Goal: Information Seeking & Learning: Learn about a topic

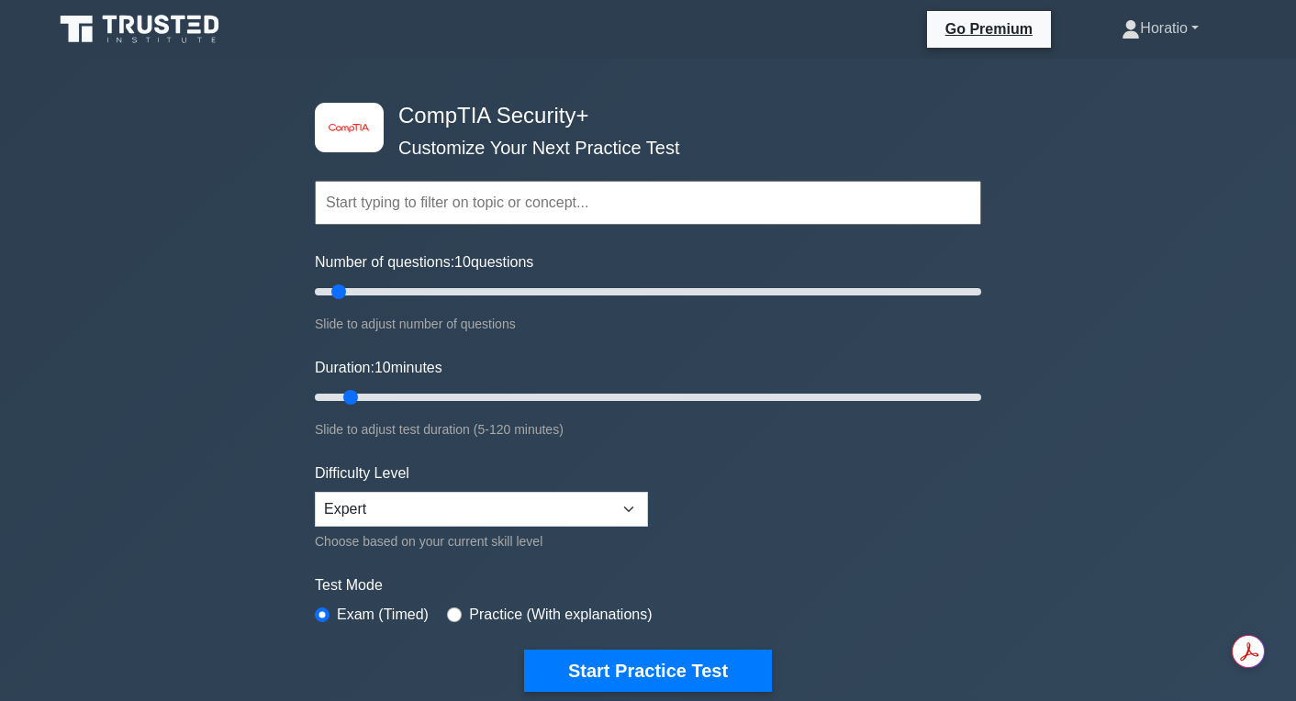
click at [1144, 34] on link "Horatio" at bounding box center [1160, 28] width 165 height 37
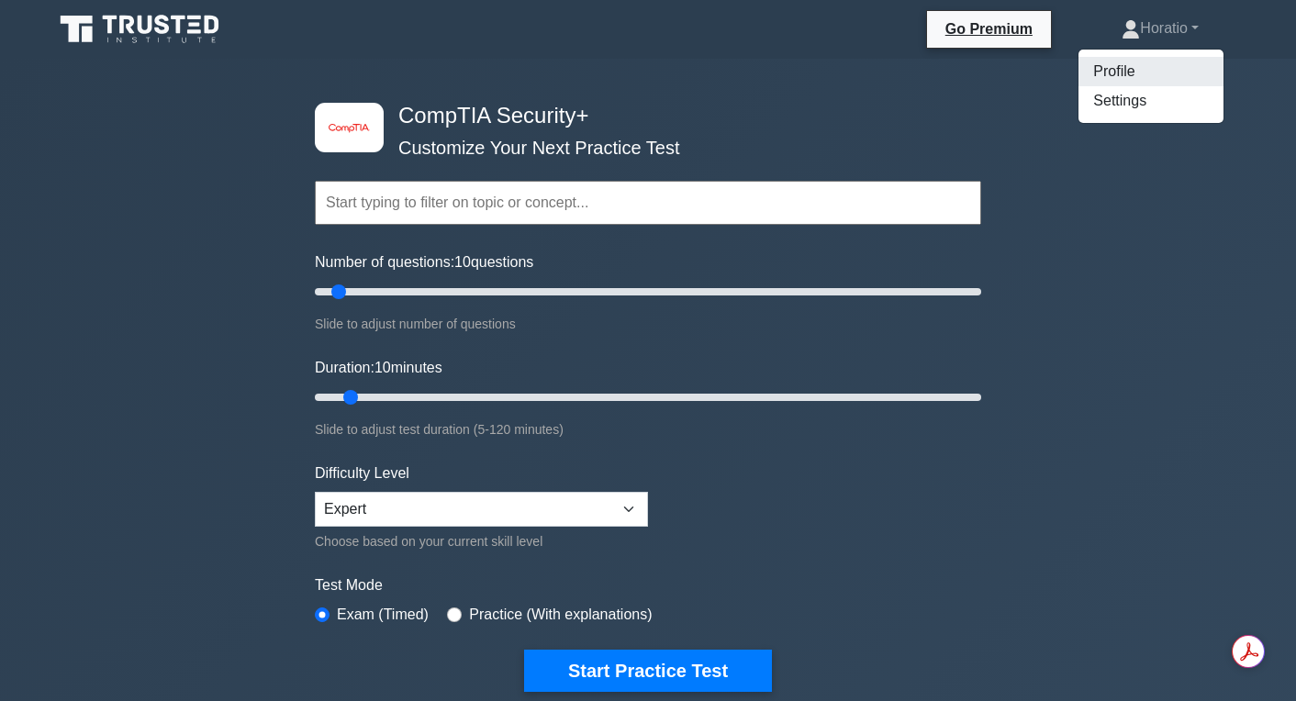
click at [1104, 70] on link "Profile" at bounding box center [1151, 71] width 145 height 29
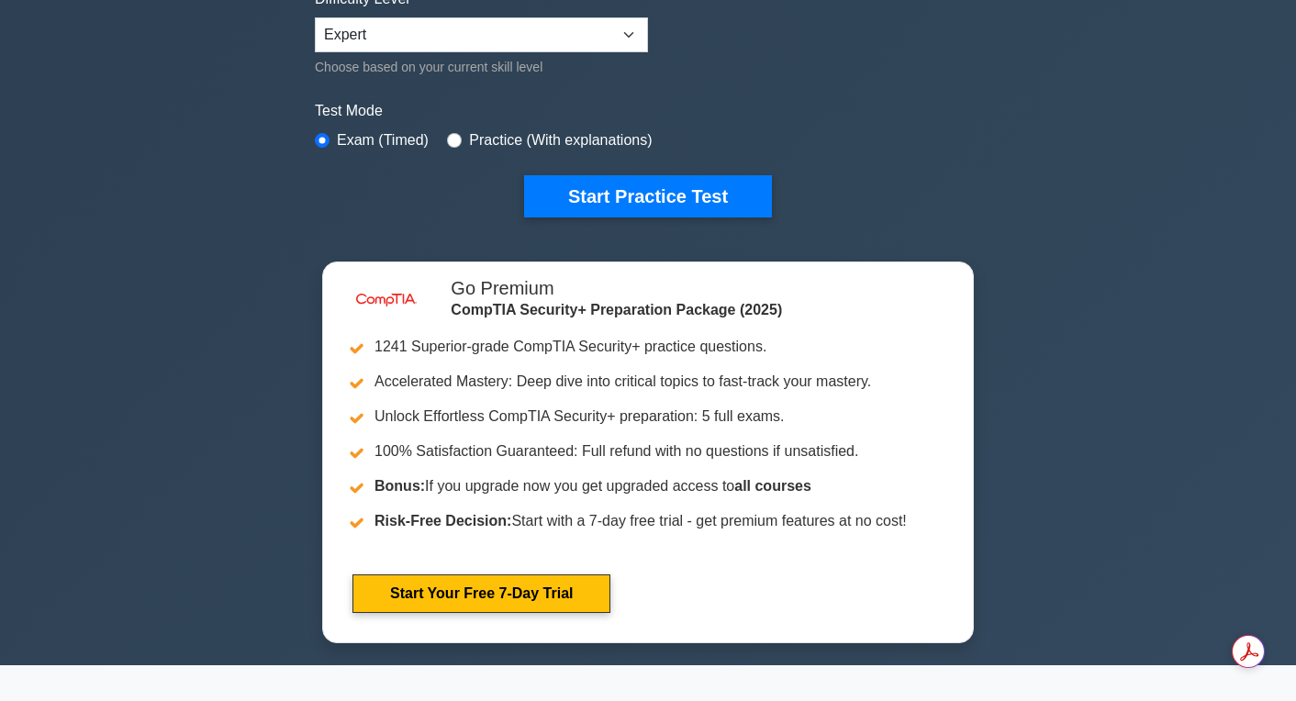
scroll to position [614, 0]
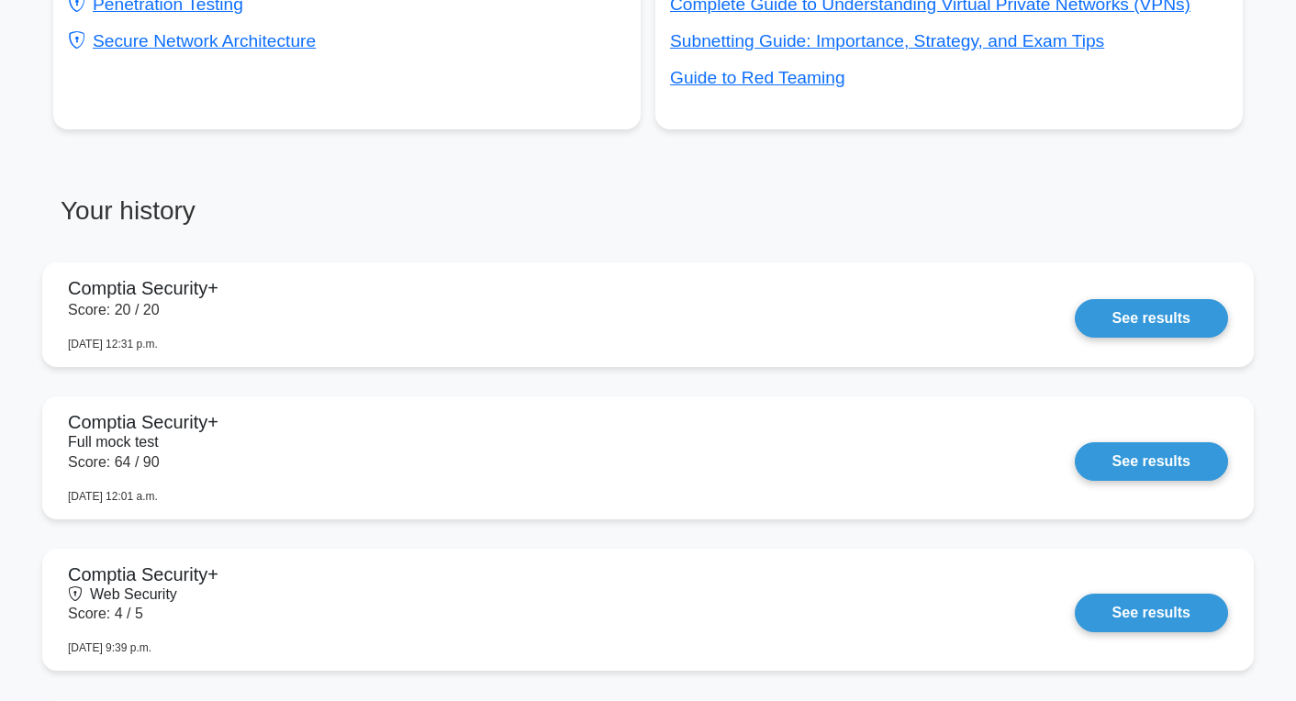
scroll to position [1227, 0]
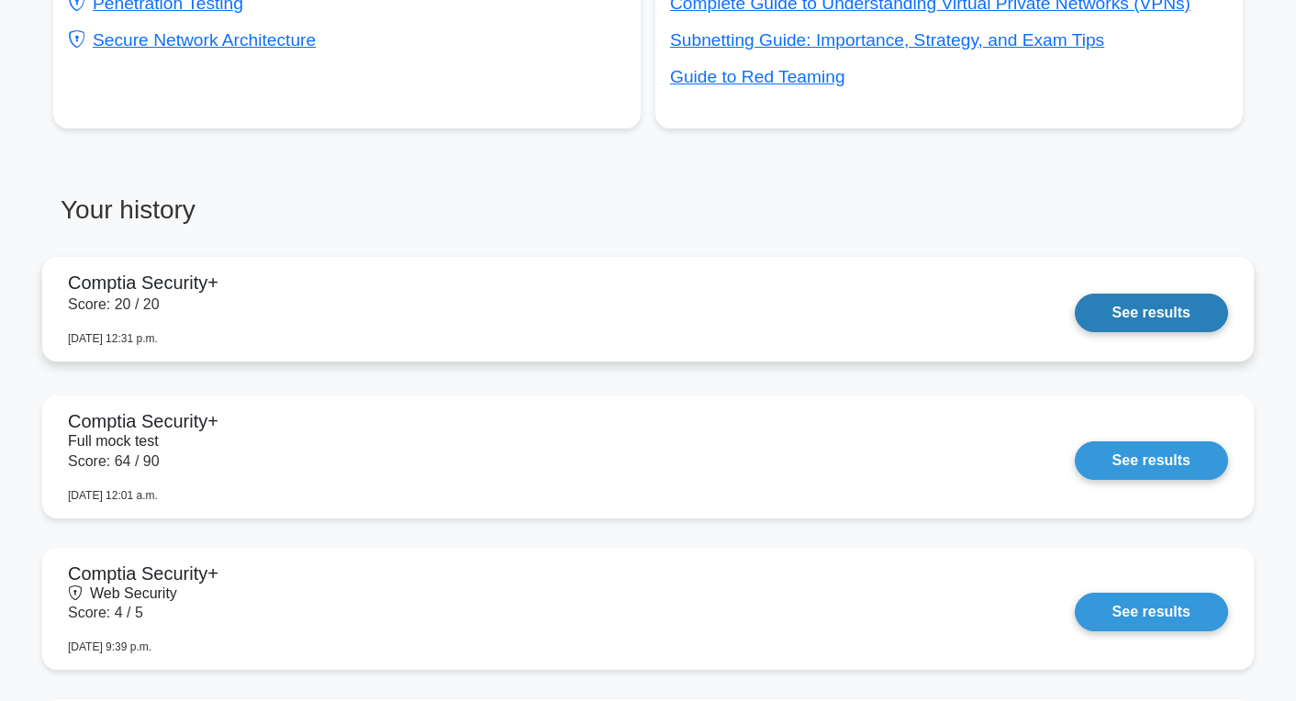
click at [1119, 307] on link "See results" at bounding box center [1151, 313] width 153 height 39
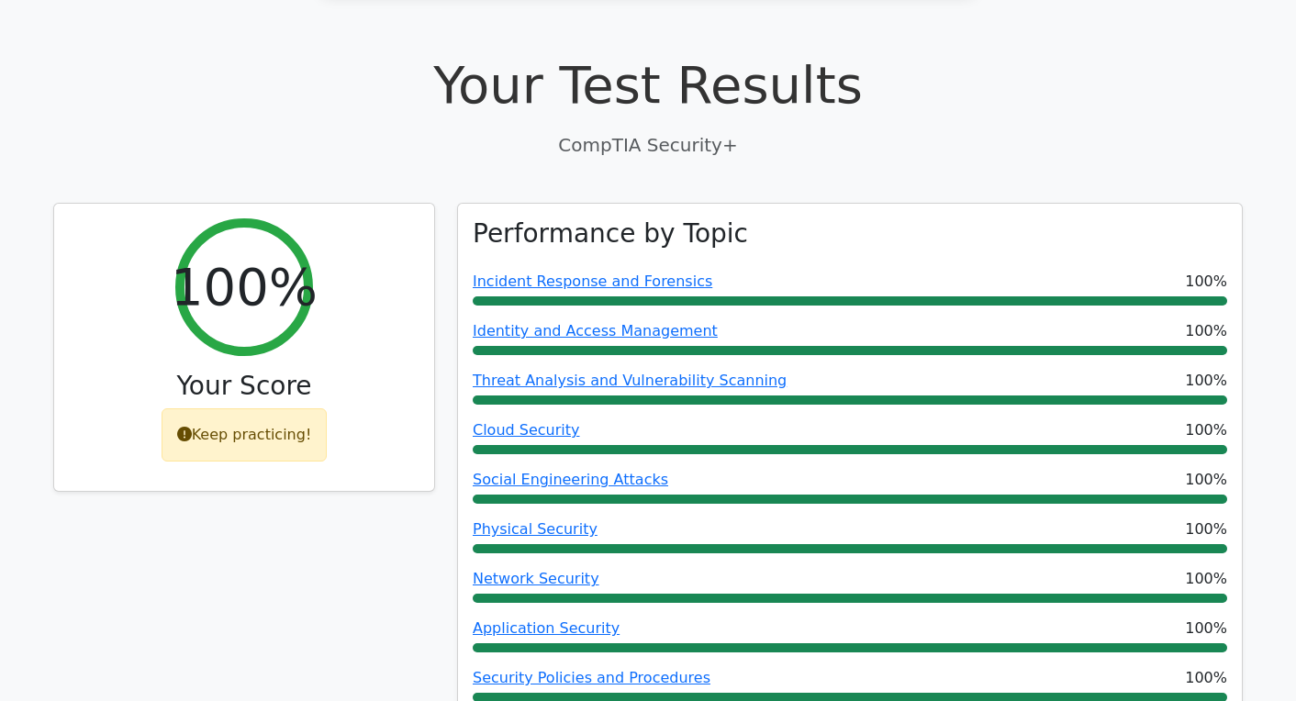
scroll to position [531, 0]
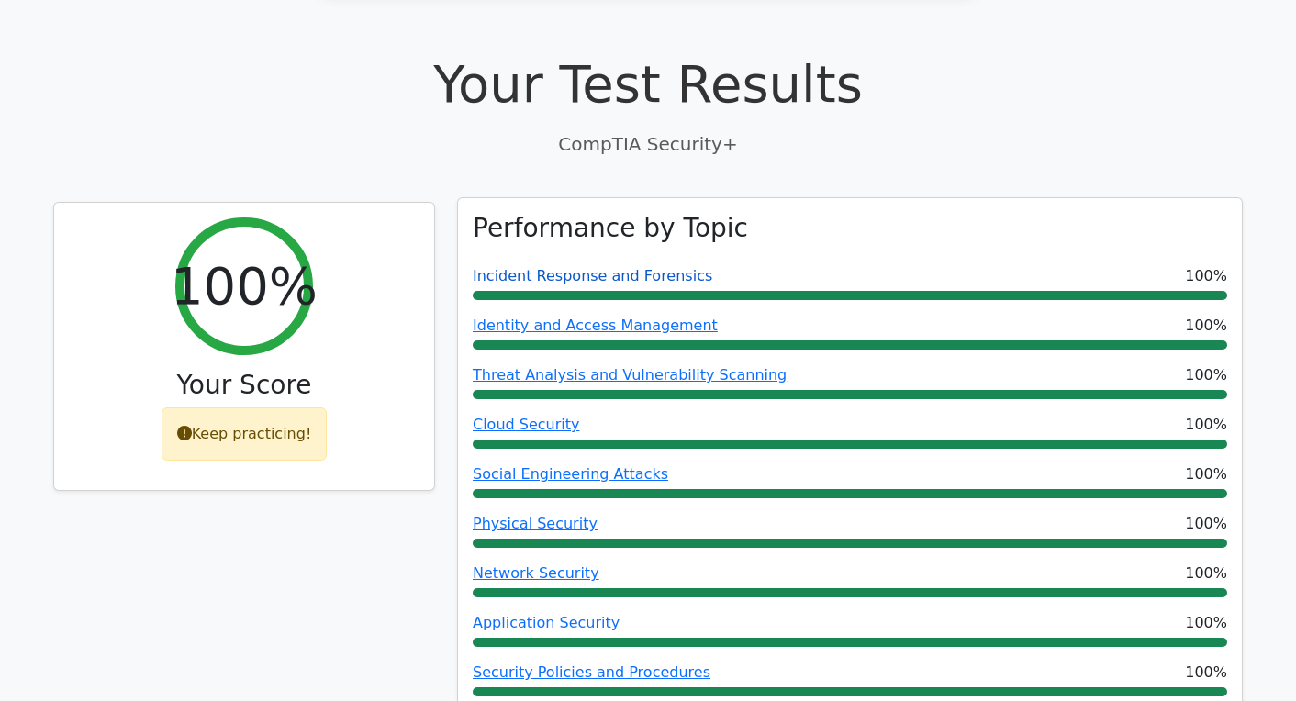
click at [606, 267] on link "Incident Response and Forensics" at bounding box center [593, 275] width 240 height 17
